Goal: Information Seeking & Learning: Find specific fact

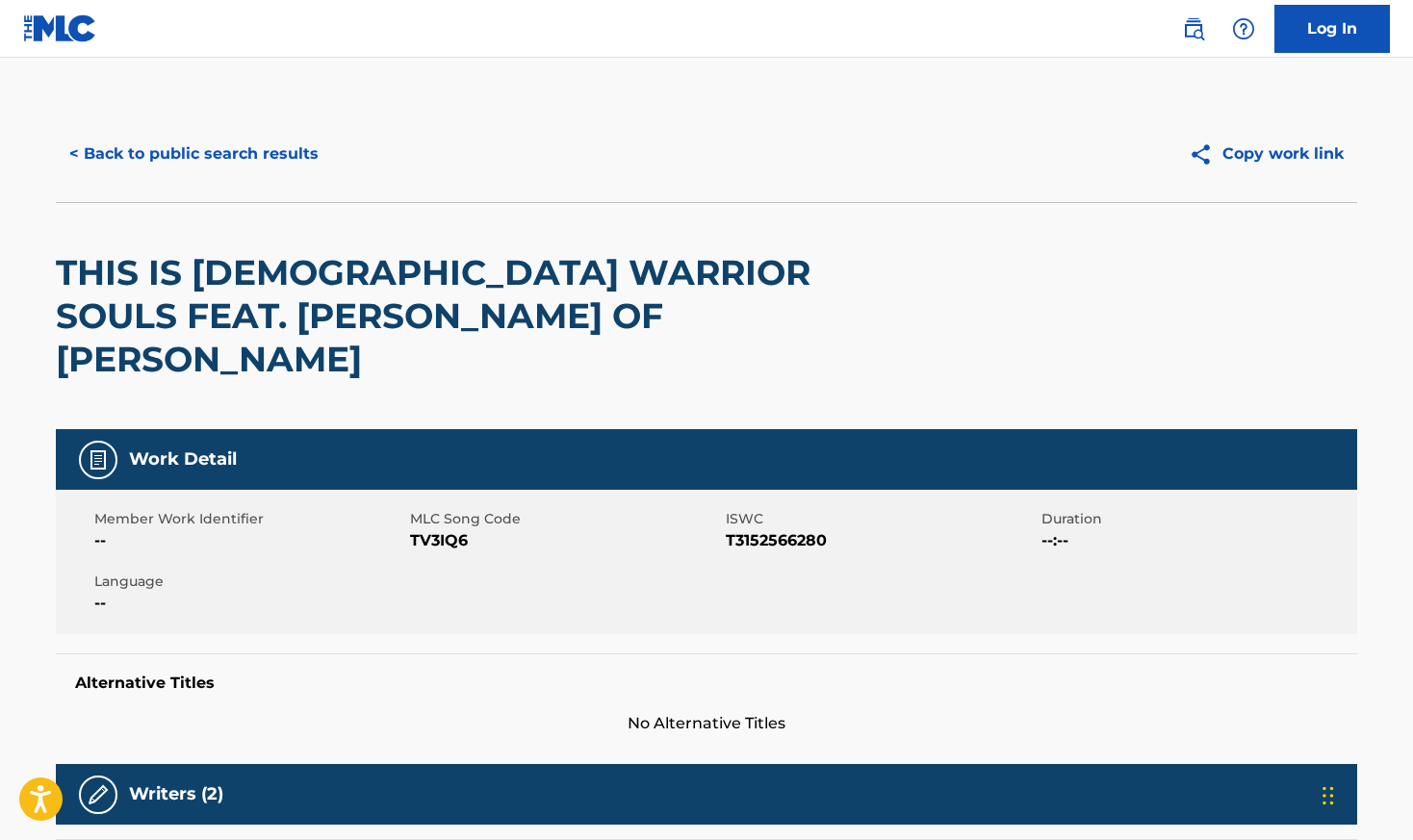
click at [220, 168] on button "< Back to public search results" at bounding box center [193, 154] width 276 height 49
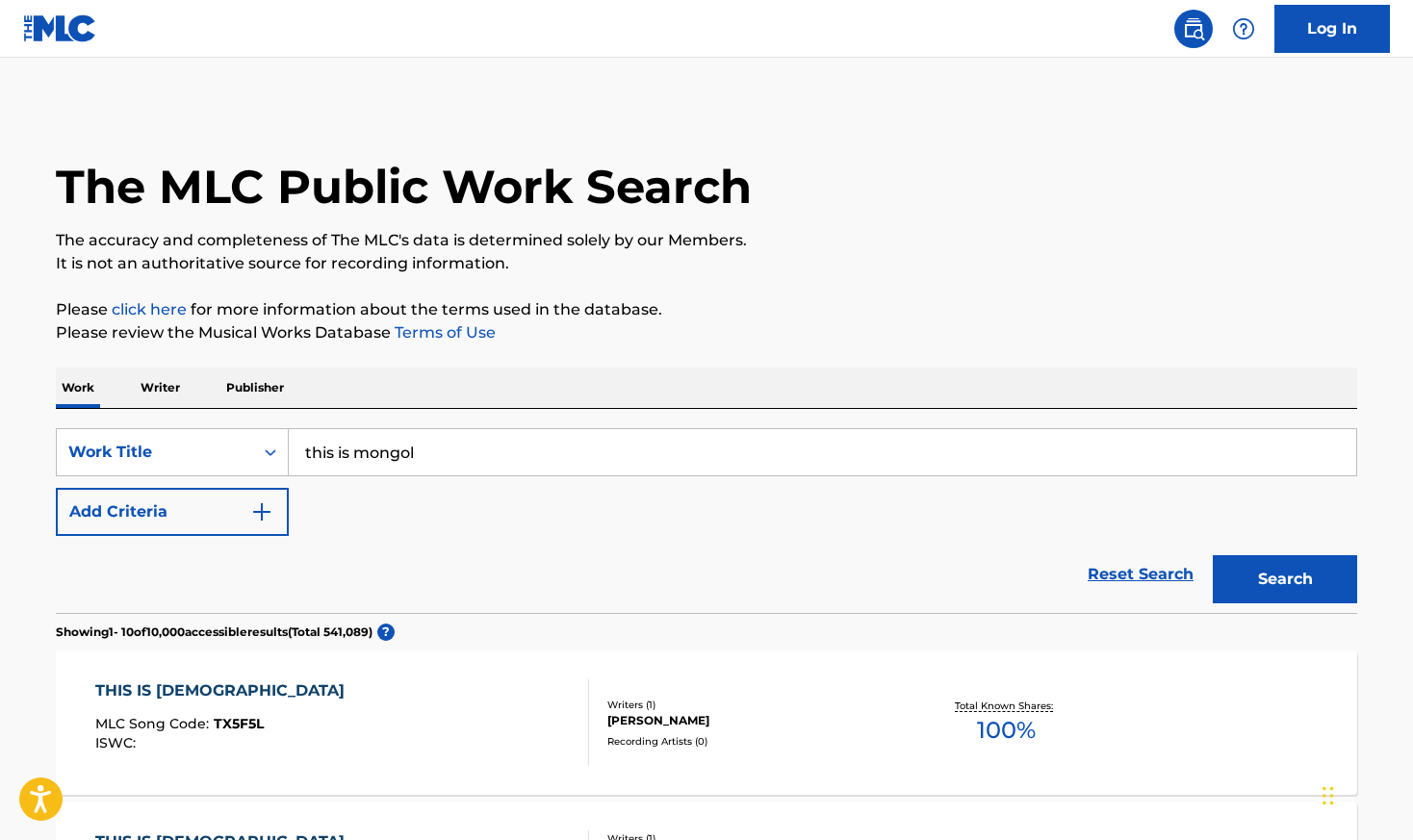
click at [359, 464] on input "this is mongol" at bounding box center [822, 453] width 1067 height 47
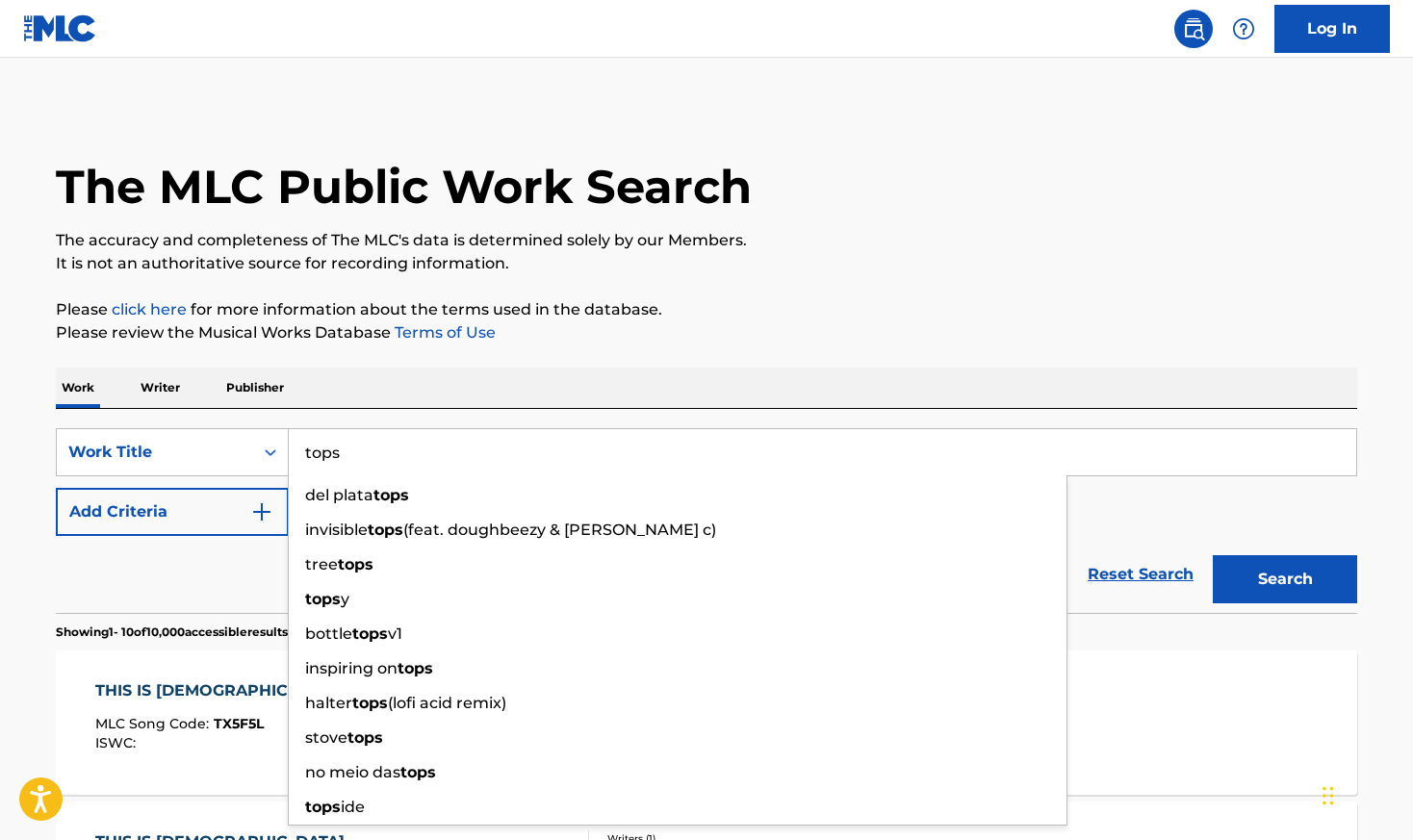
type input "tops"
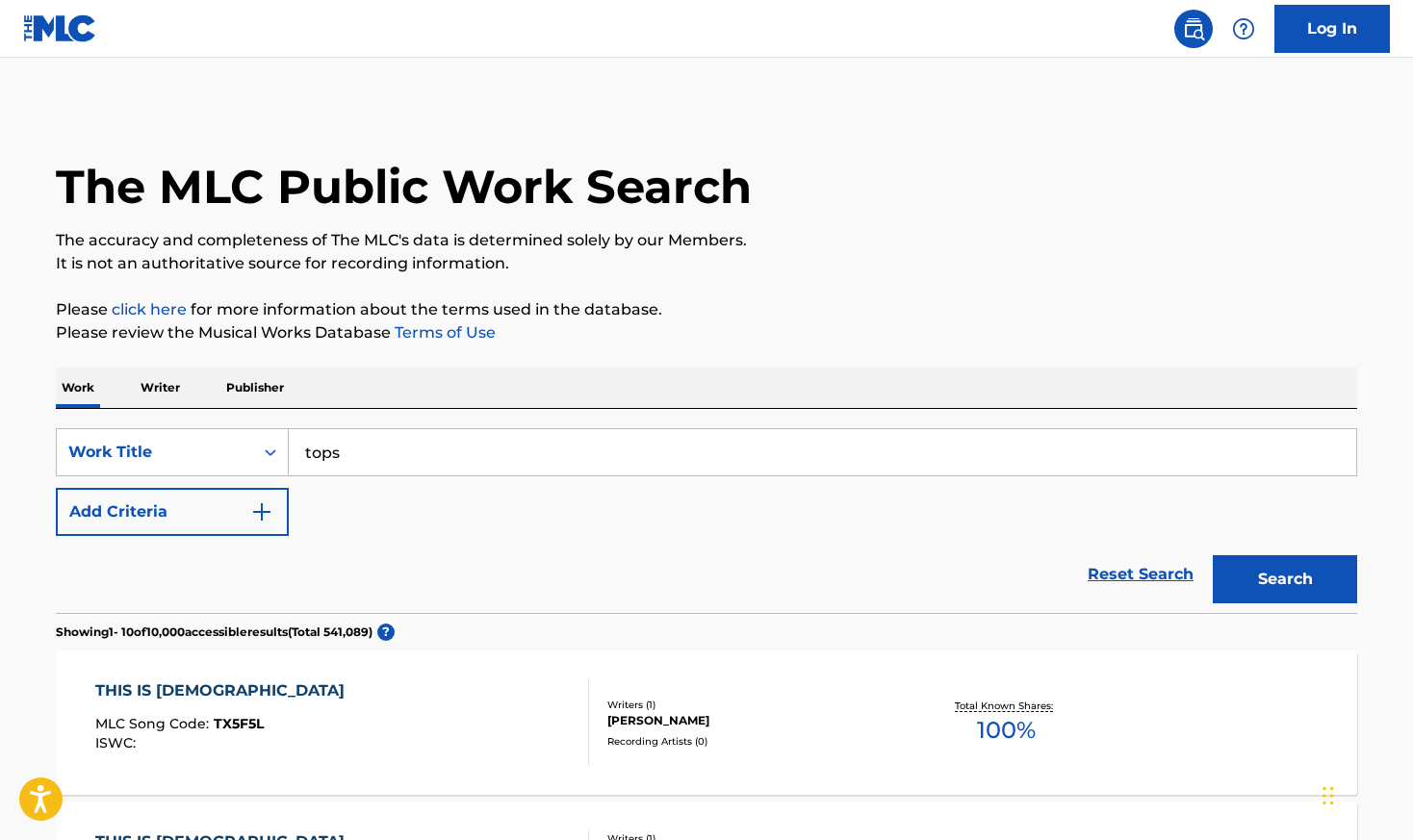
click at [211, 526] on button "Add Criteria" at bounding box center [172, 513] width 233 height 49
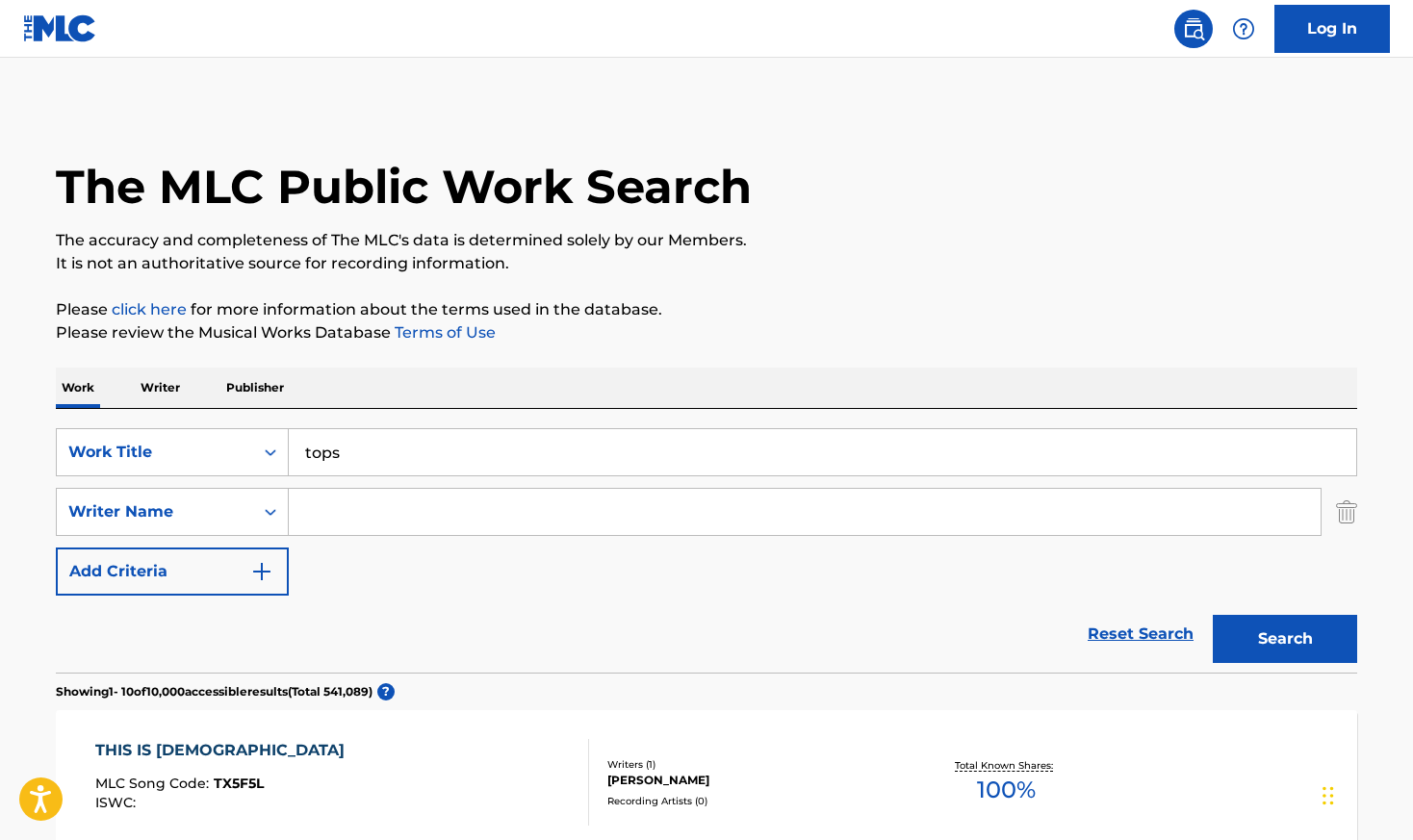
click at [422, 498] on input "Search Form" at bounding box center [804, 513] width 1032 height 47
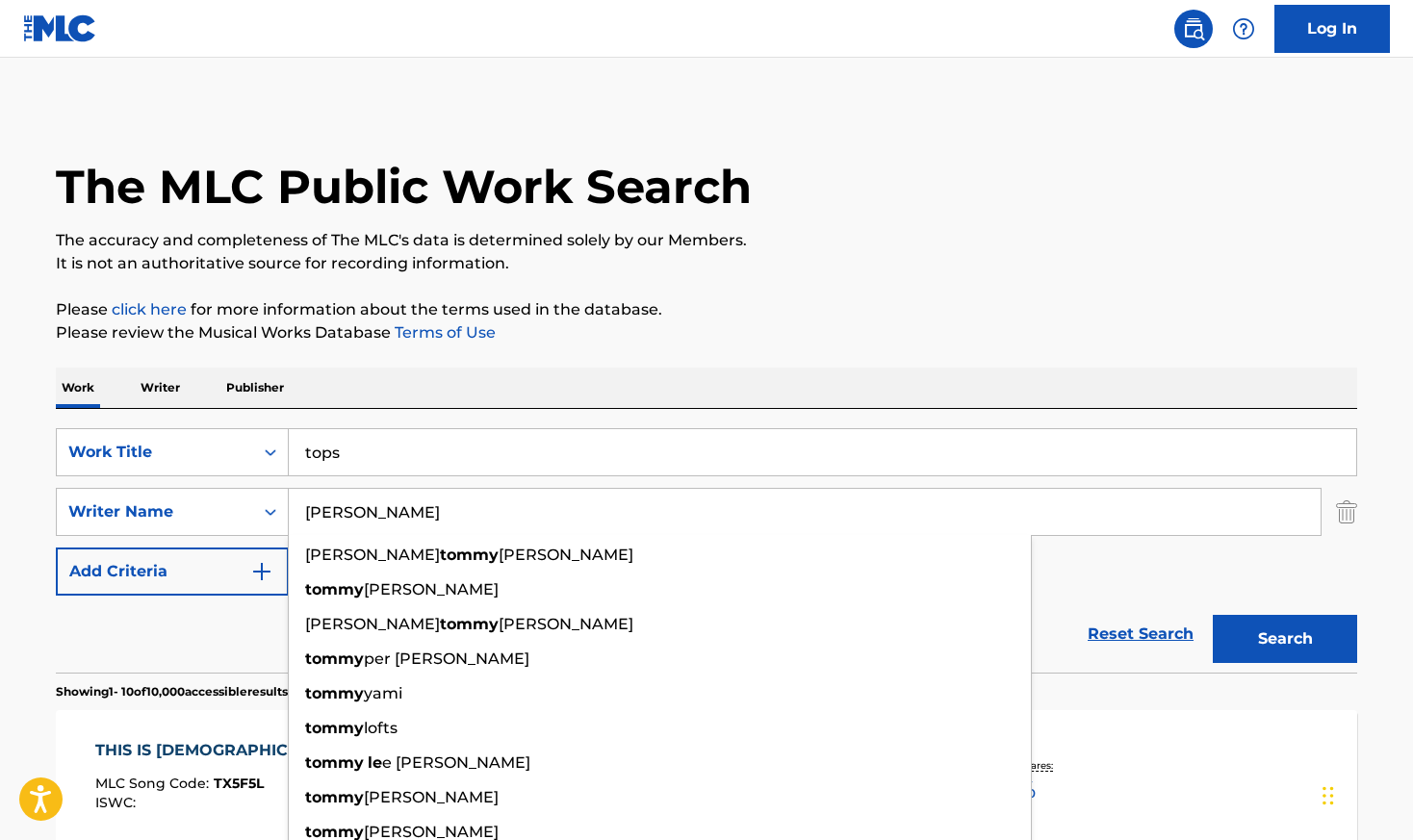
type input "[PERSON_NAME]"
click at [1213, 615] on button "Search" at bounding box center [1285, 639] width 145 height 49
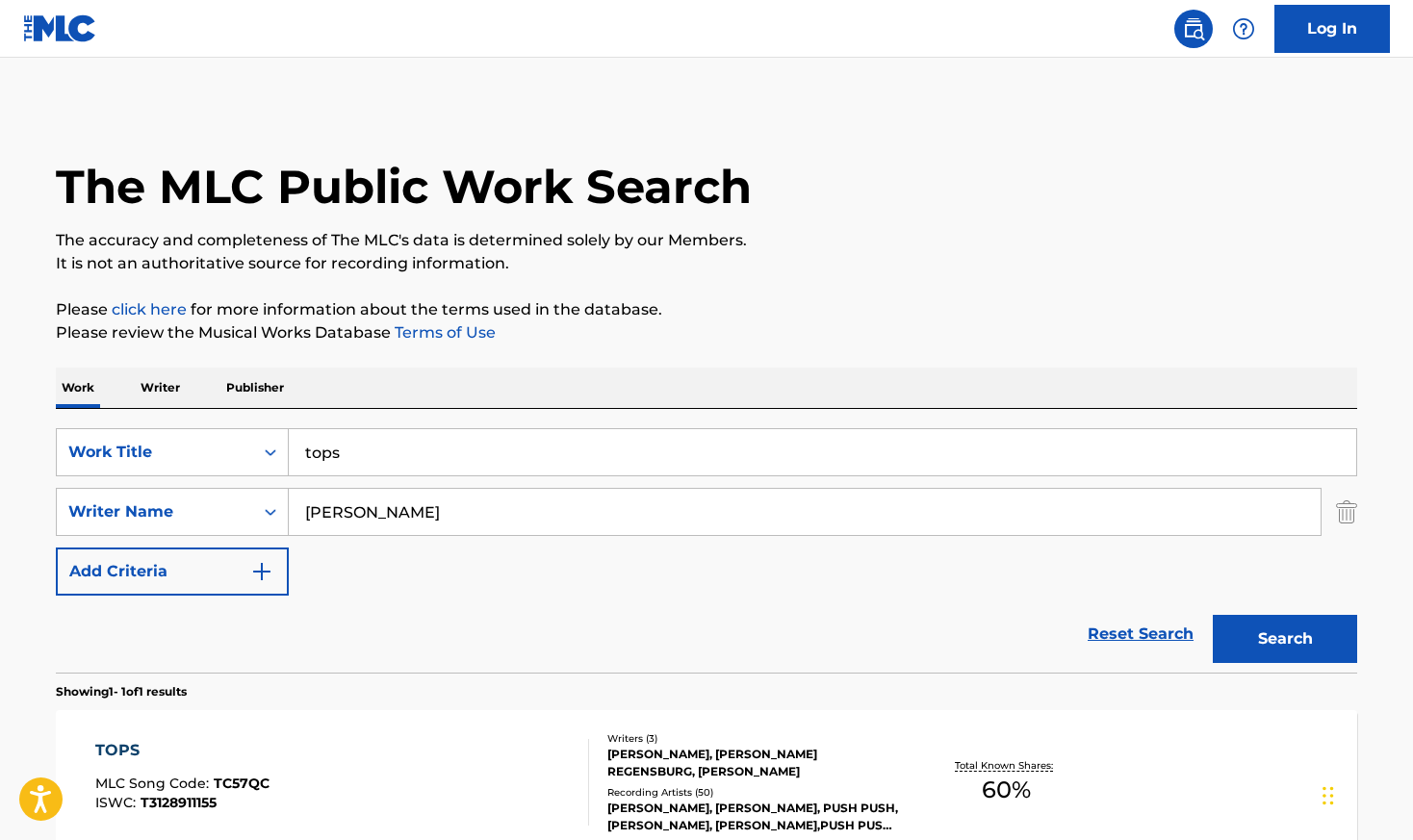
click at [521, 766] on div "TOPS MLC Song Code : TC57QC ISWC : T3128911155" at bounding box center [342, 782] width 494 height 86
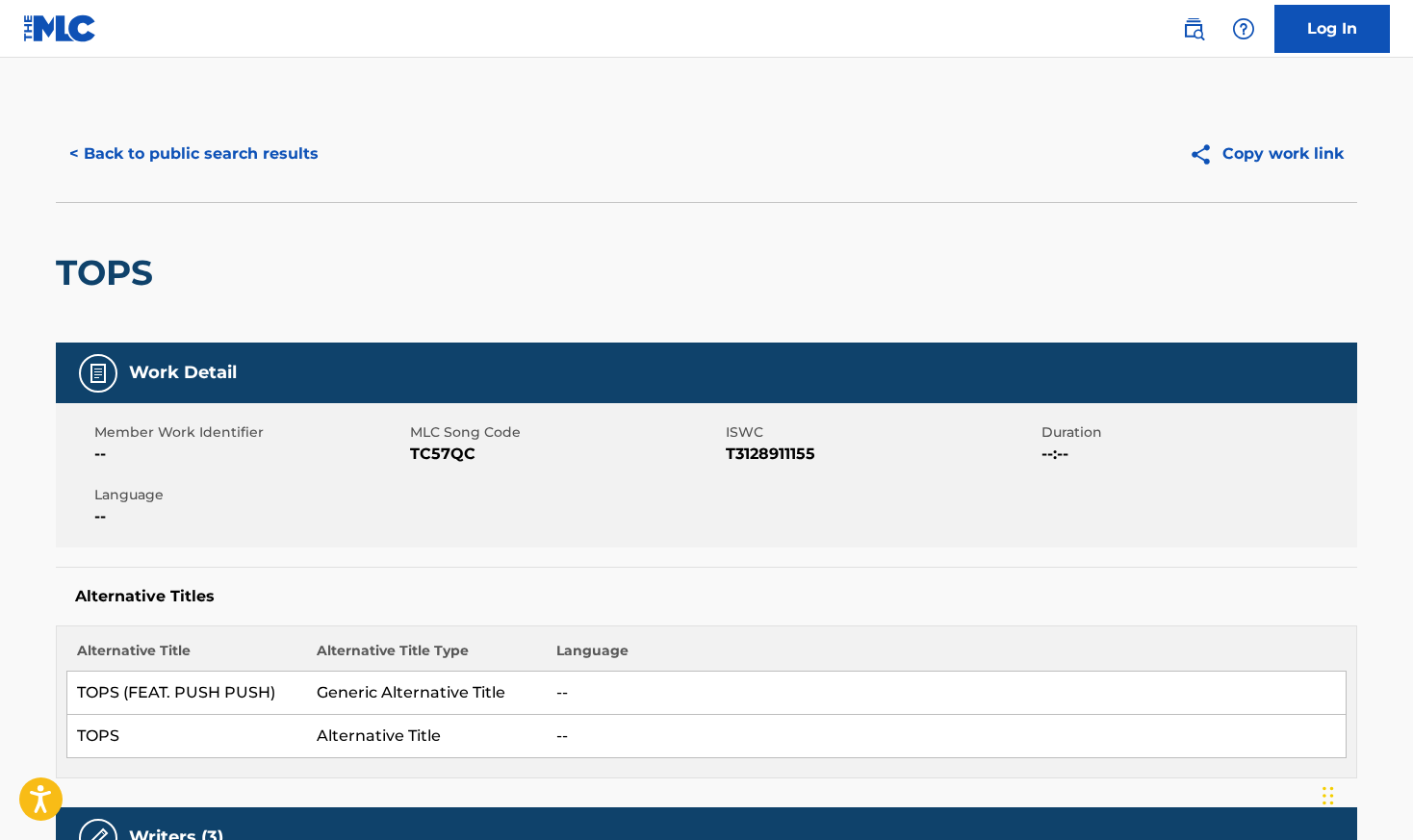
click at [175, 160] on button "< Back to public search results" at bounding box center [193, 154] width 276 height 49
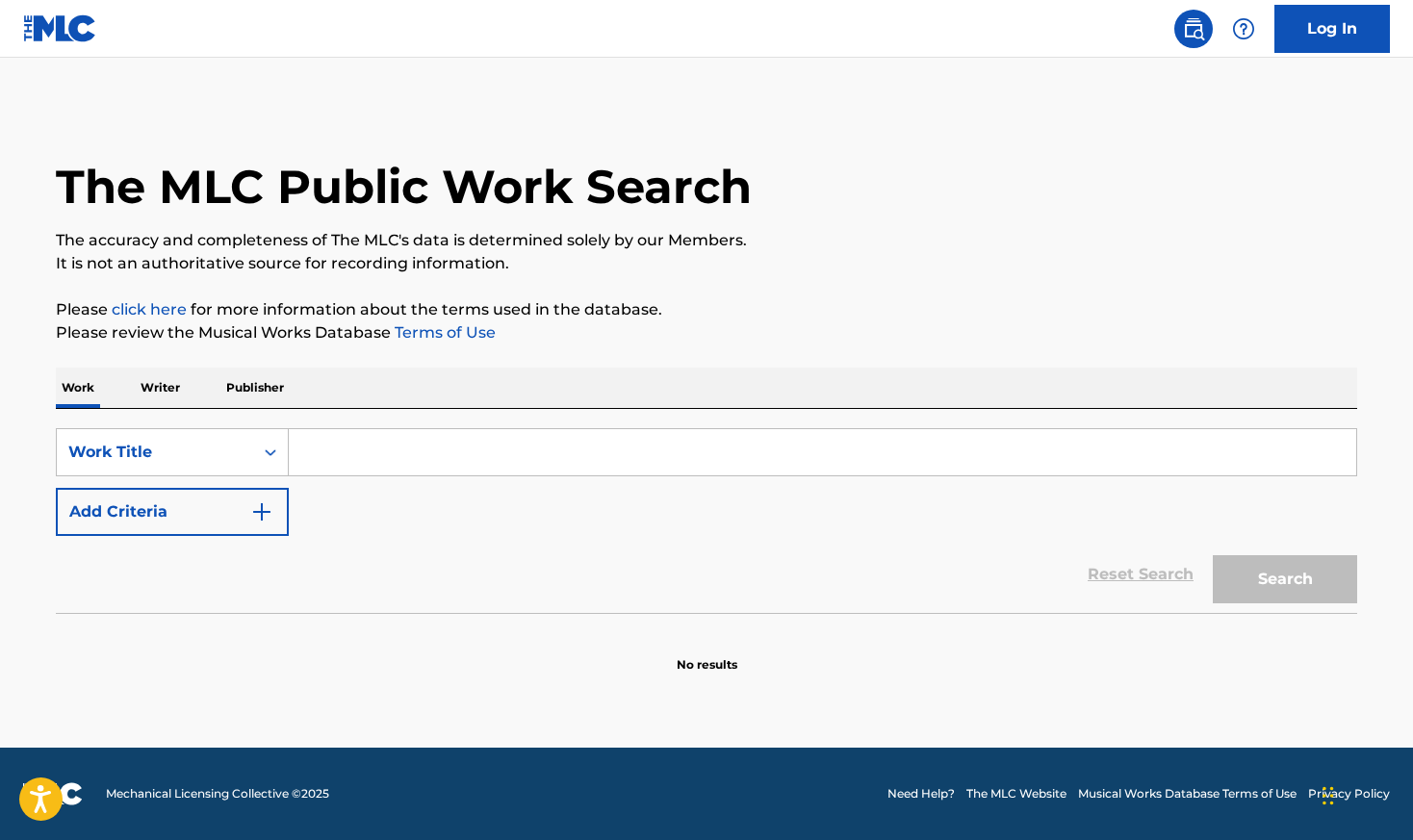
click at [375, 464] on input "Search Form" at bounding box center [822, 453] width 1067 height 47
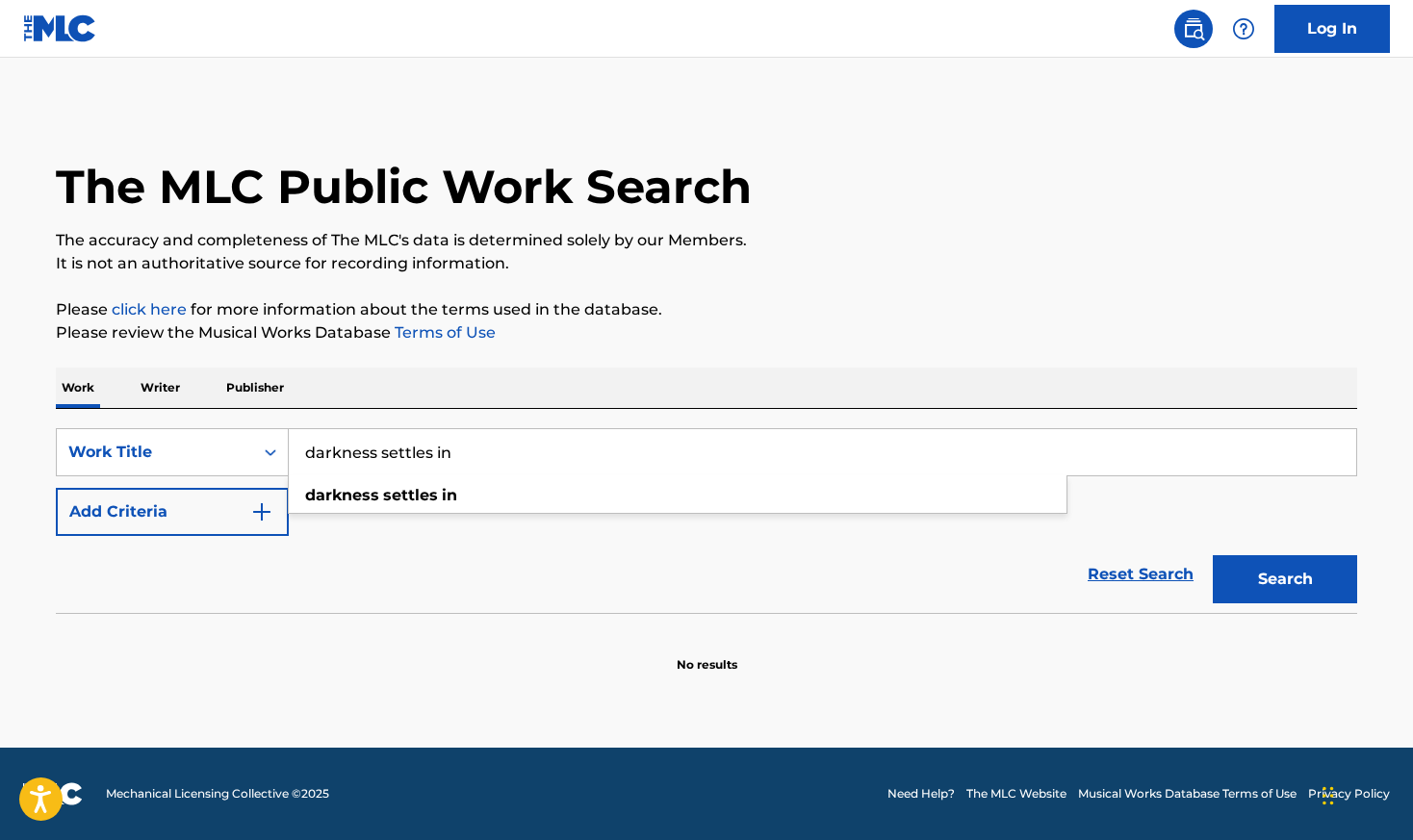
type input "darkness settles in"
click at [227, 497] on button "Add Criteria" at bounding box center [172, 513] width 233 height 49
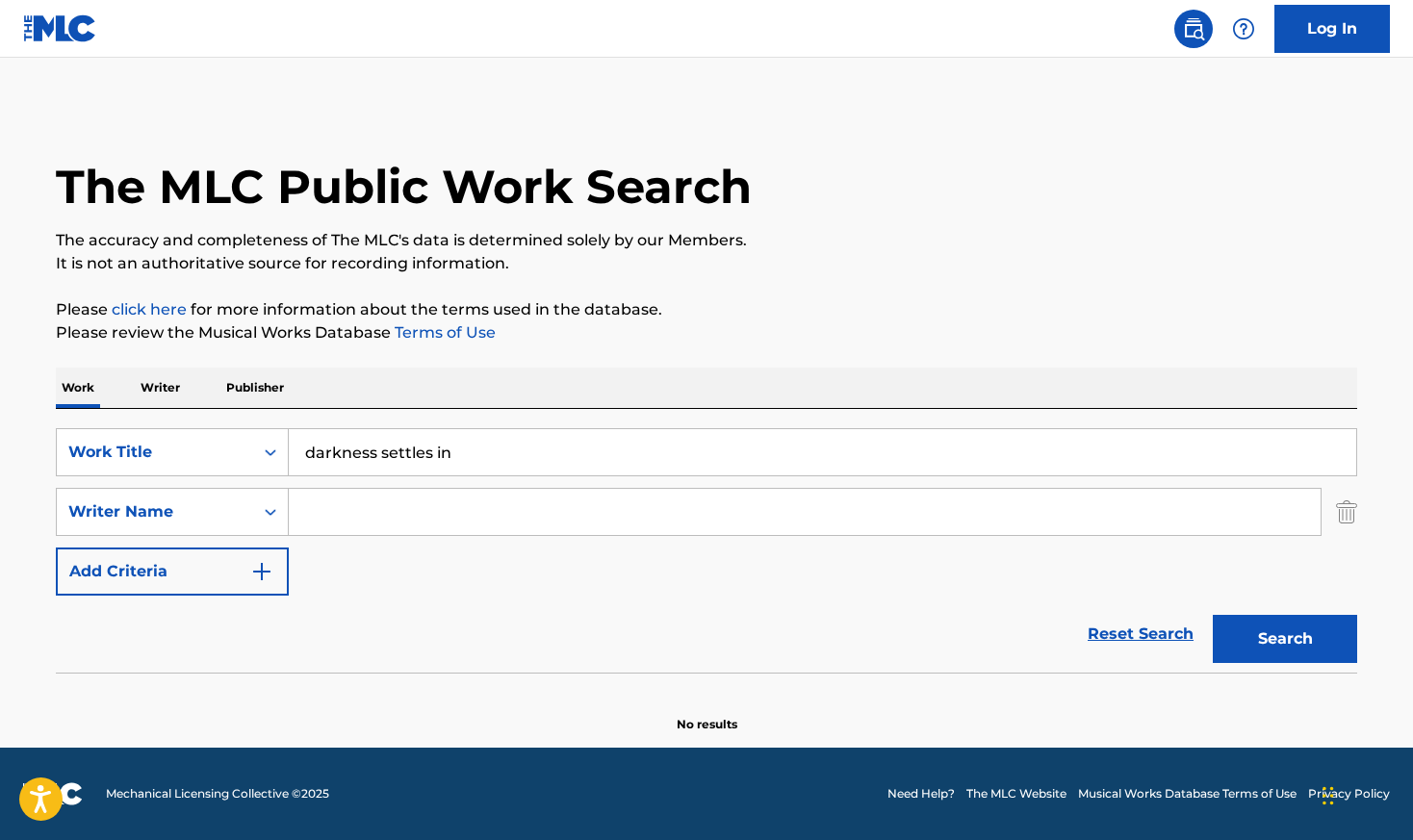
click at [342, 494] on input "Search Form" at bounding box center [804, 513] width 1032 height 47
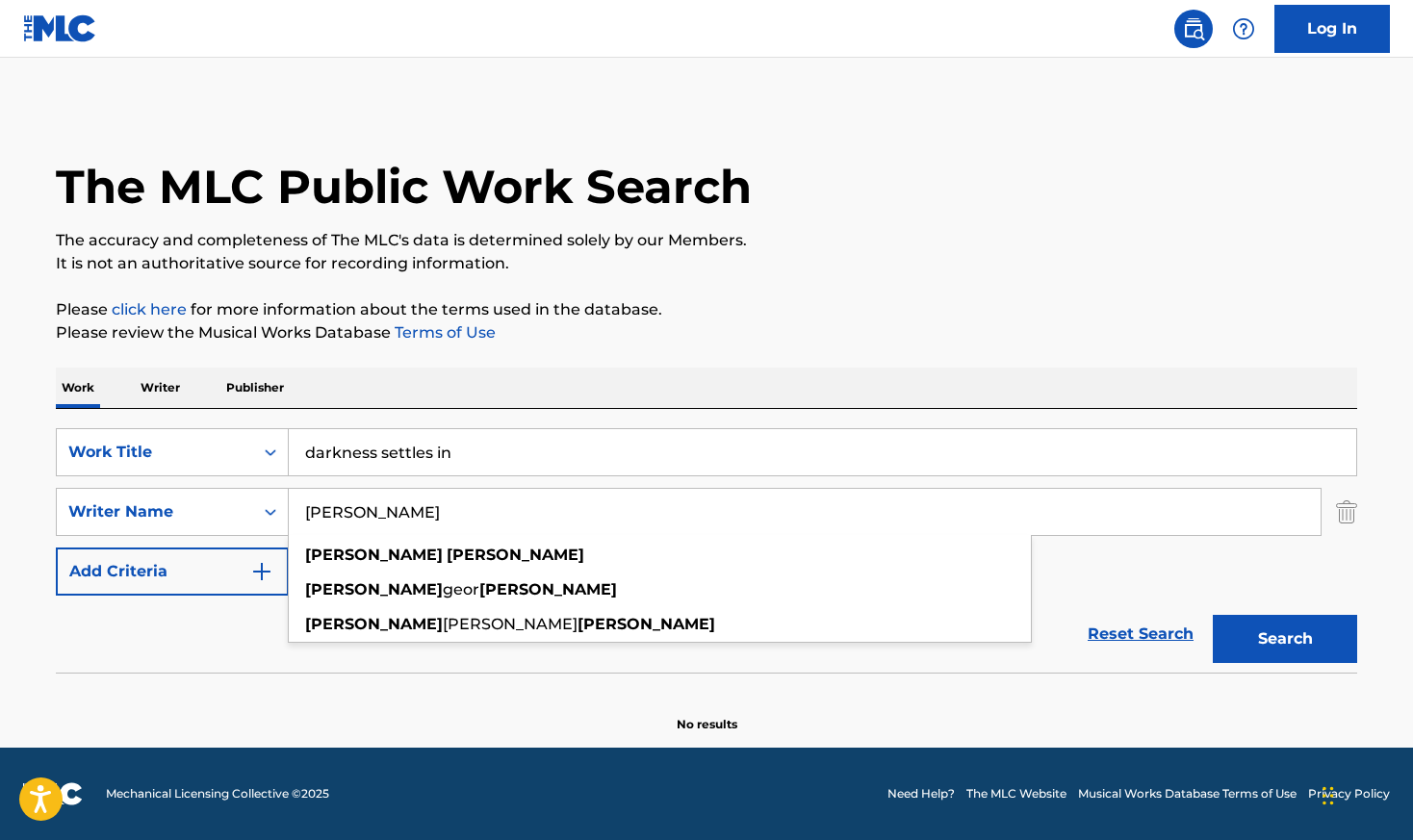
type input "ivan moody"
click at [1213, 615] on button "Search" at bounding box center [1285, 639] width 145 height 49
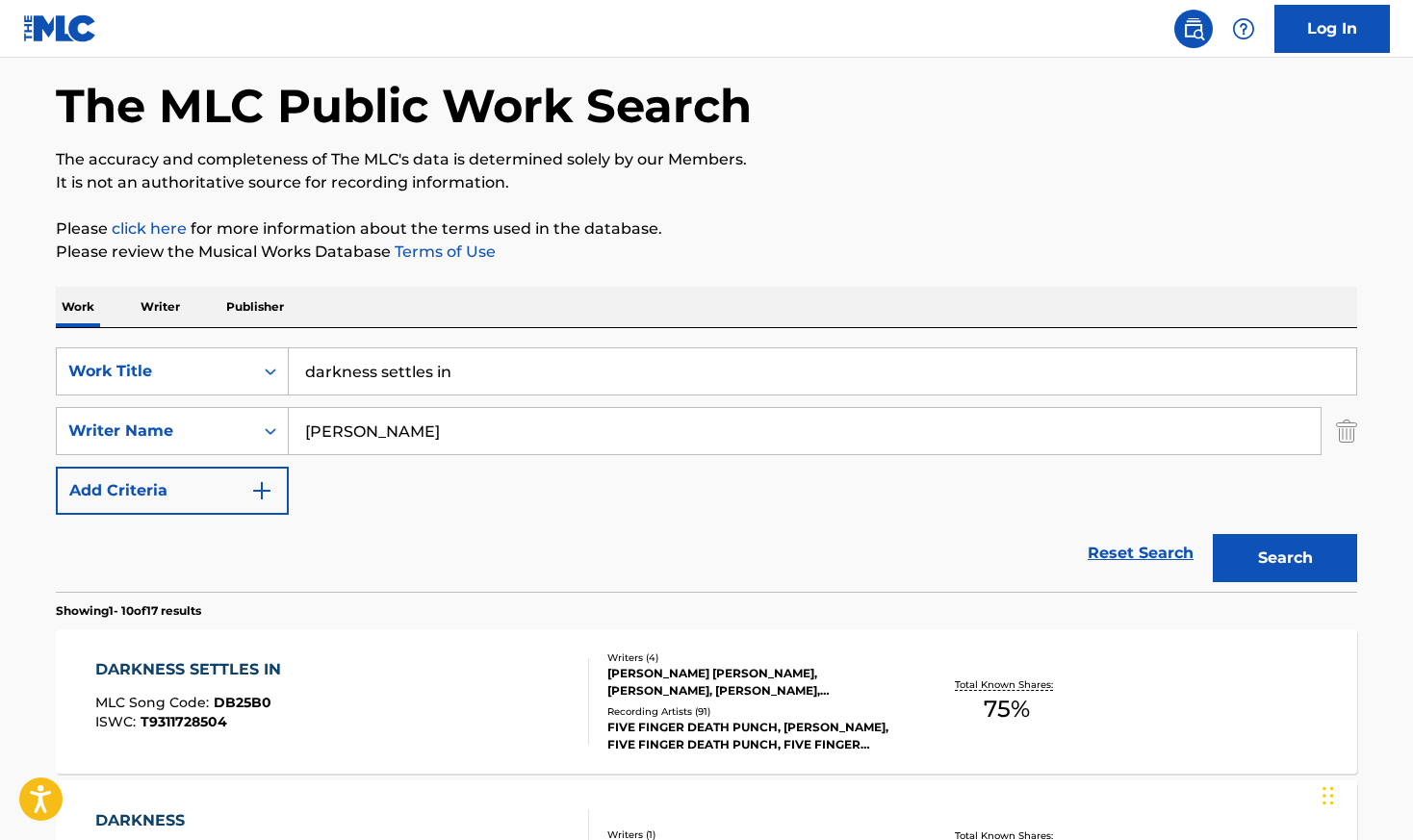
scroll to position [121, 0]
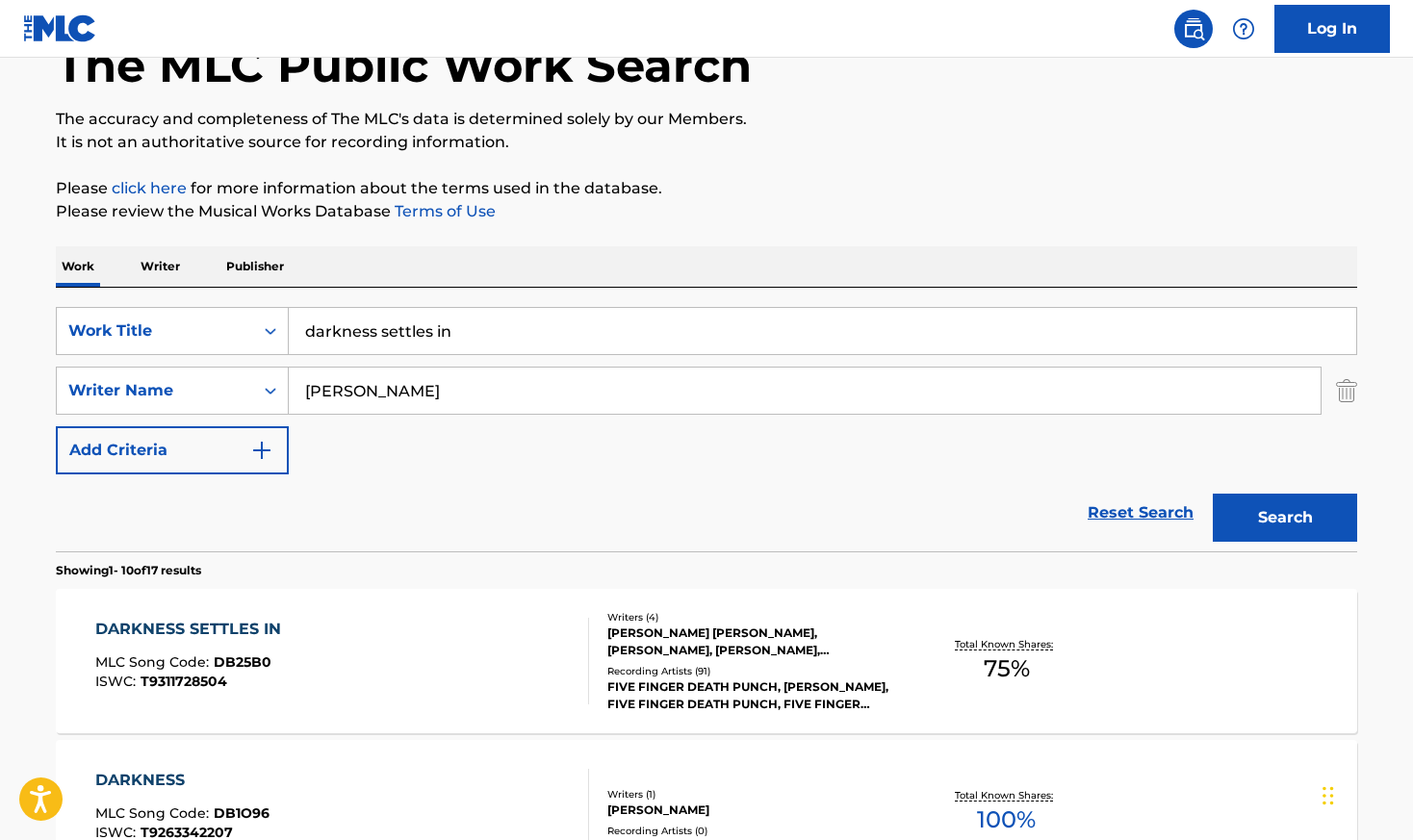
click at [530, 639] on div "DARKNESS SETTLES IN MLC Song Code : DB25B0 ISWC : T9311728504" at bounding box center [342, 660] width 494 height 86
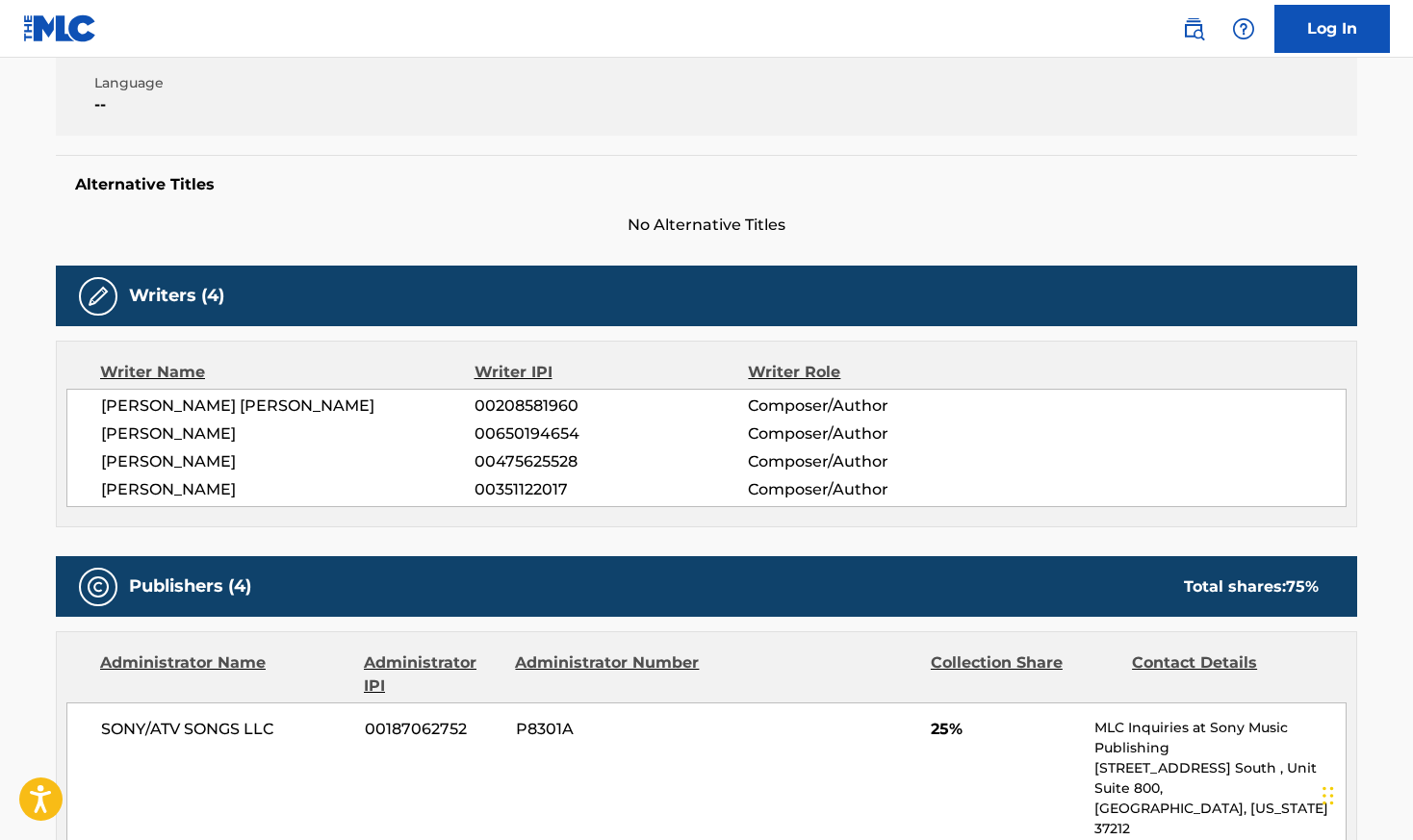
scroll to position [637, 0]
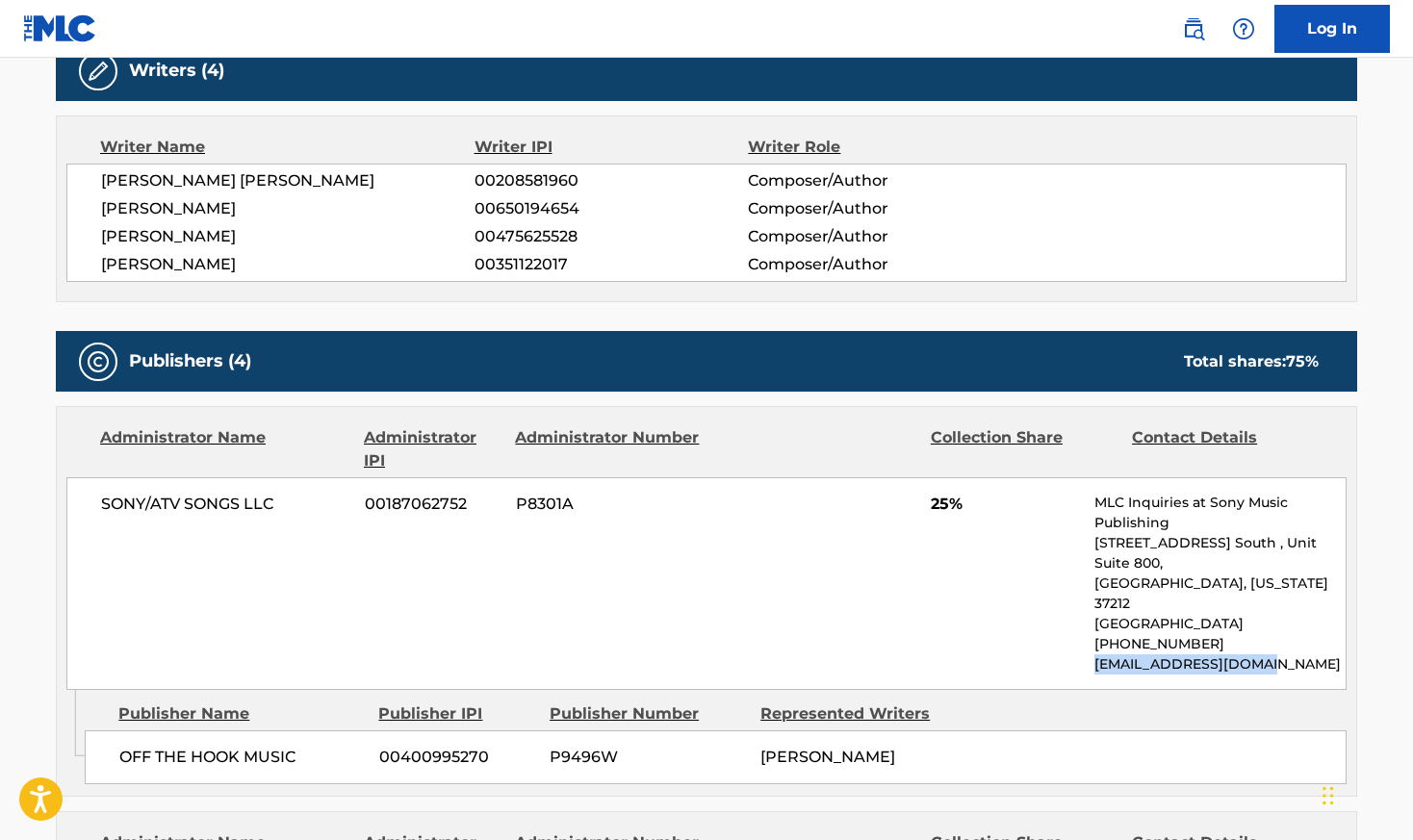
drag, startPoint x: 1277, startPoint y: 619, endPoint x: 1095, endPoint y: 624, distance: 182.1
click at [1095, 655] on p "info@sonymusicpub.com" at bounding box center [1220, 664] width 252 height 20
copy p "info@sonymusicpub.com"
